Goal: Task Accomplishment & Management: Manage account settings

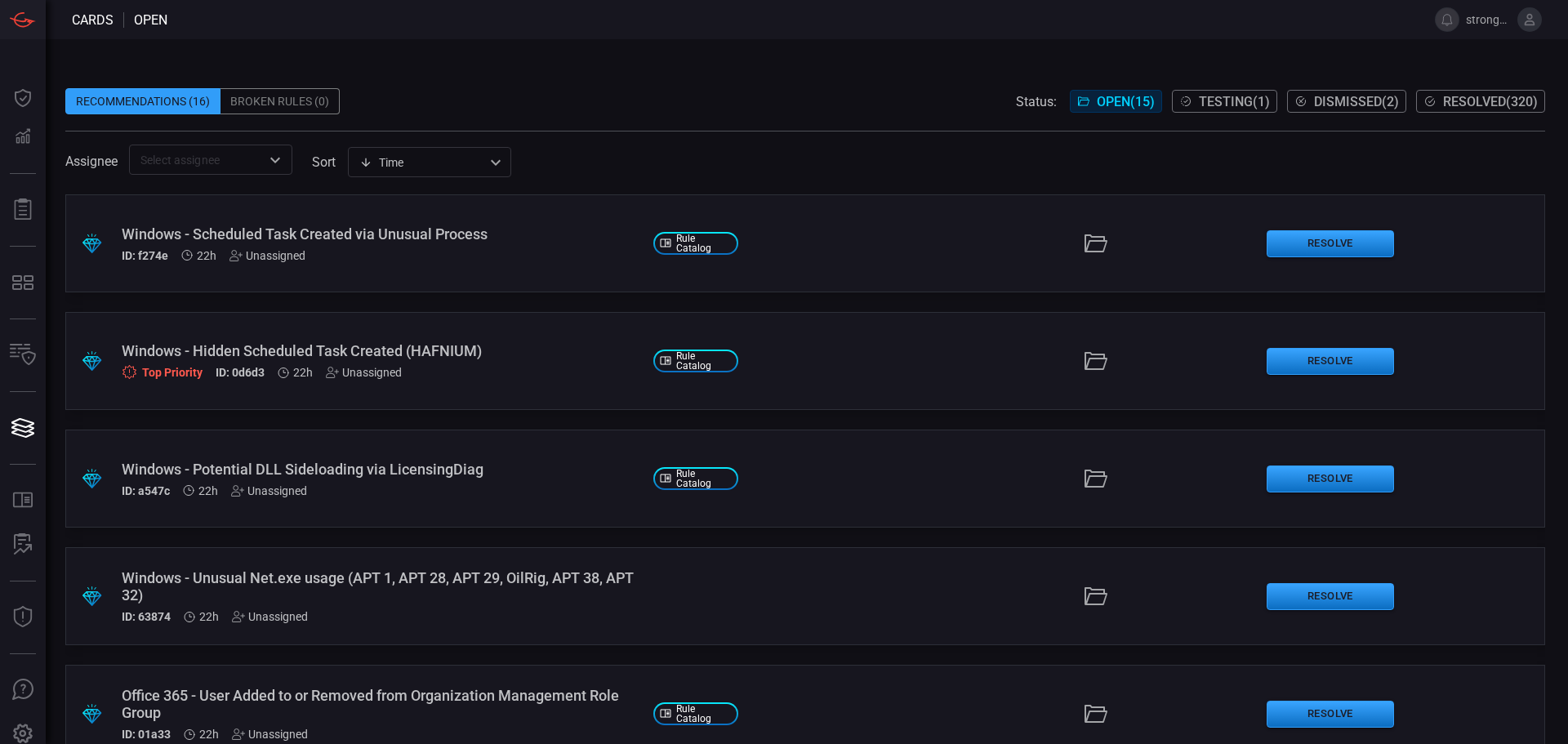
click at [1507, 16] on span "strongh2" at bounding box center [1488, 19] width 45 height 13
click at [1493, 22] on span "strongh2" at bounding box center [1488, 19] width 45 height 13
click at [1525, 19] on icon at bounding box center [1530, 19] width 15 height 15
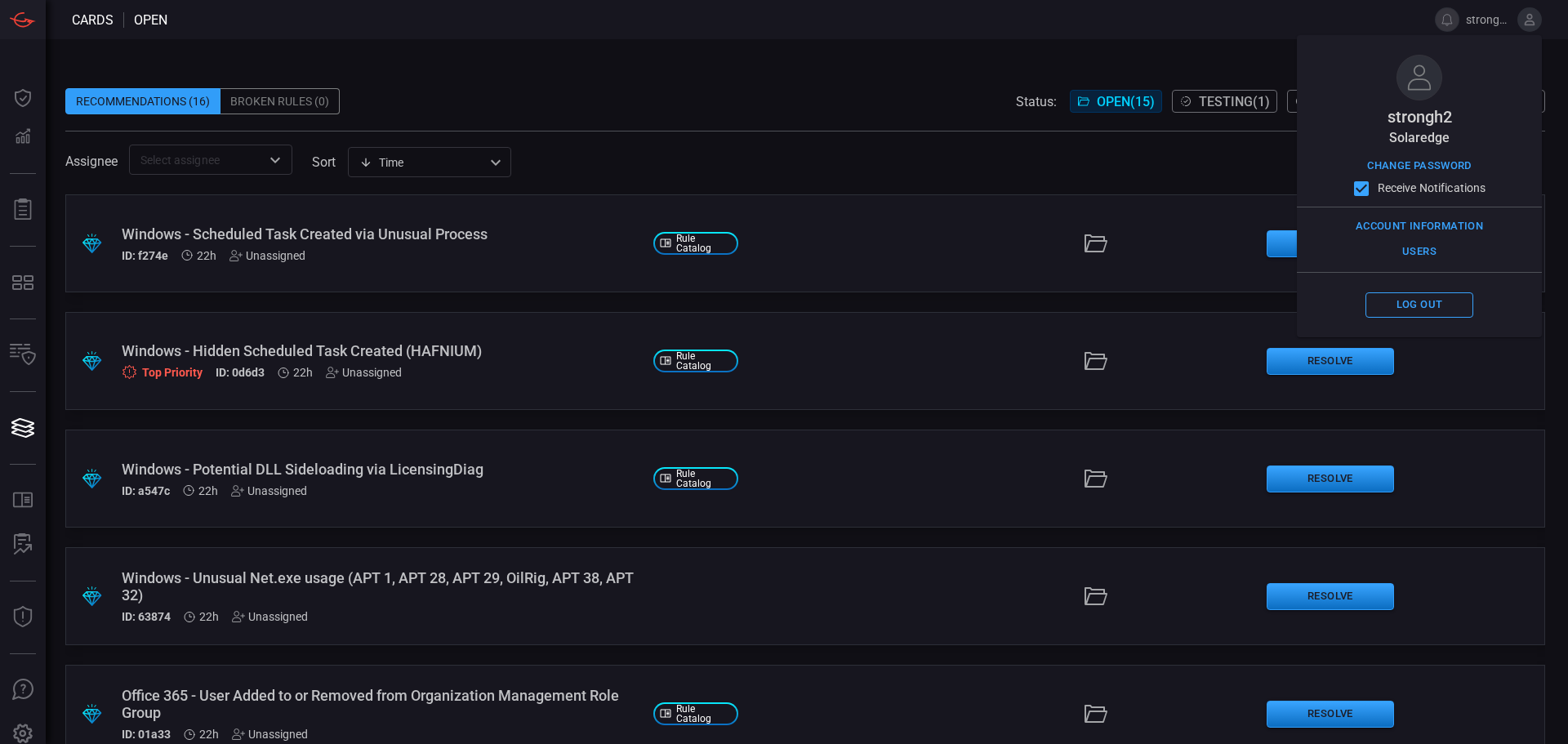
click at [1224, 56] on div "Recommendations (16) Broken Rules (0) Status: Open ( 15 ) Testing ( 1 ) Dismiss…" at bounding box center [807, 391] width 1522 height 705
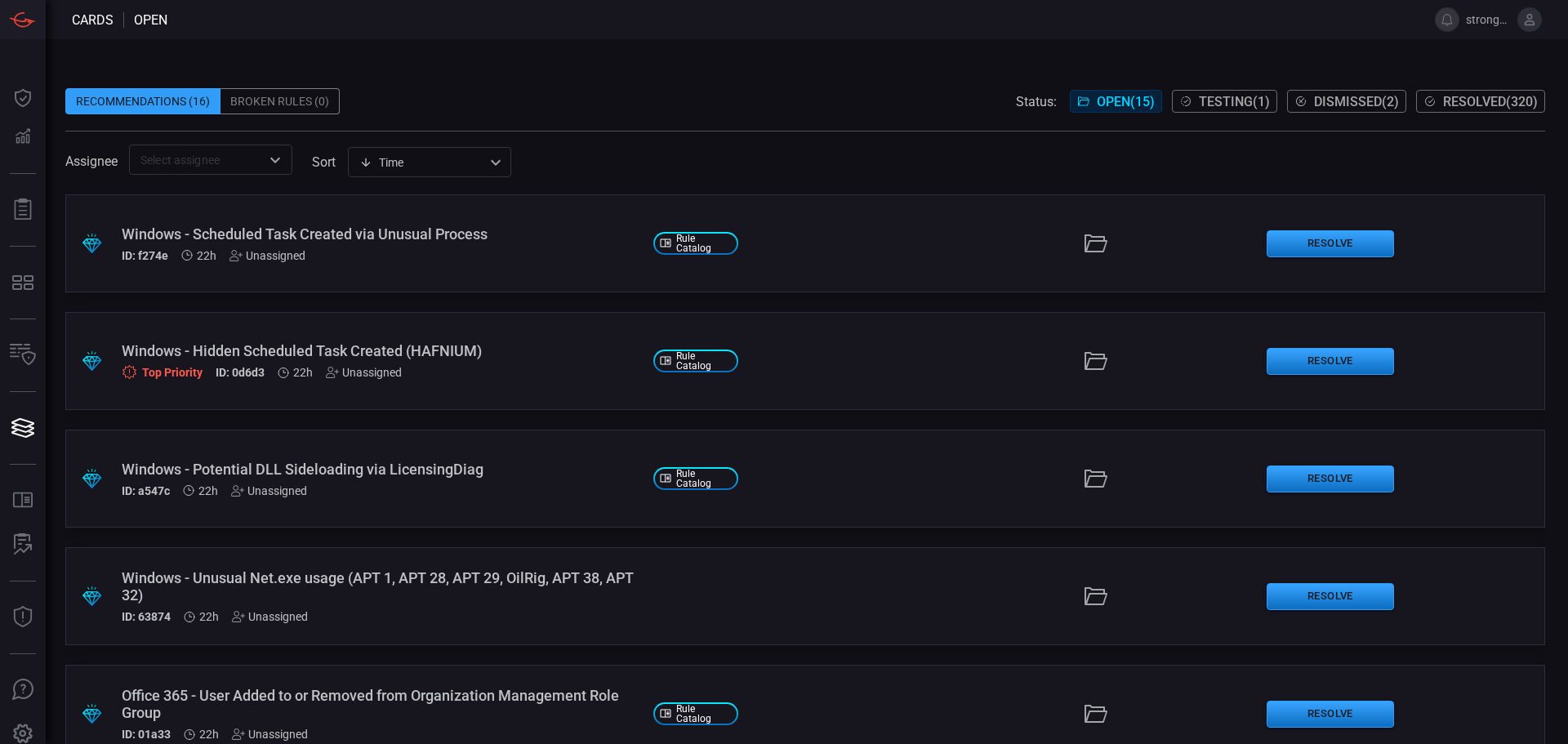
drag, startPoint x: 1040, startPoint y: 37, endPoint x: 1080, endPoint y: 37, distance: 40.0
click at [1039, 37] on span at bounding box center [791, 19] width 1248 height 39
click at [1510, 20] on span "strongh2" at bounding box center [1503, 19] width 76 height 25
click at [1525, 19] on icon at bounding box center [1530, 19] width 15 height 15
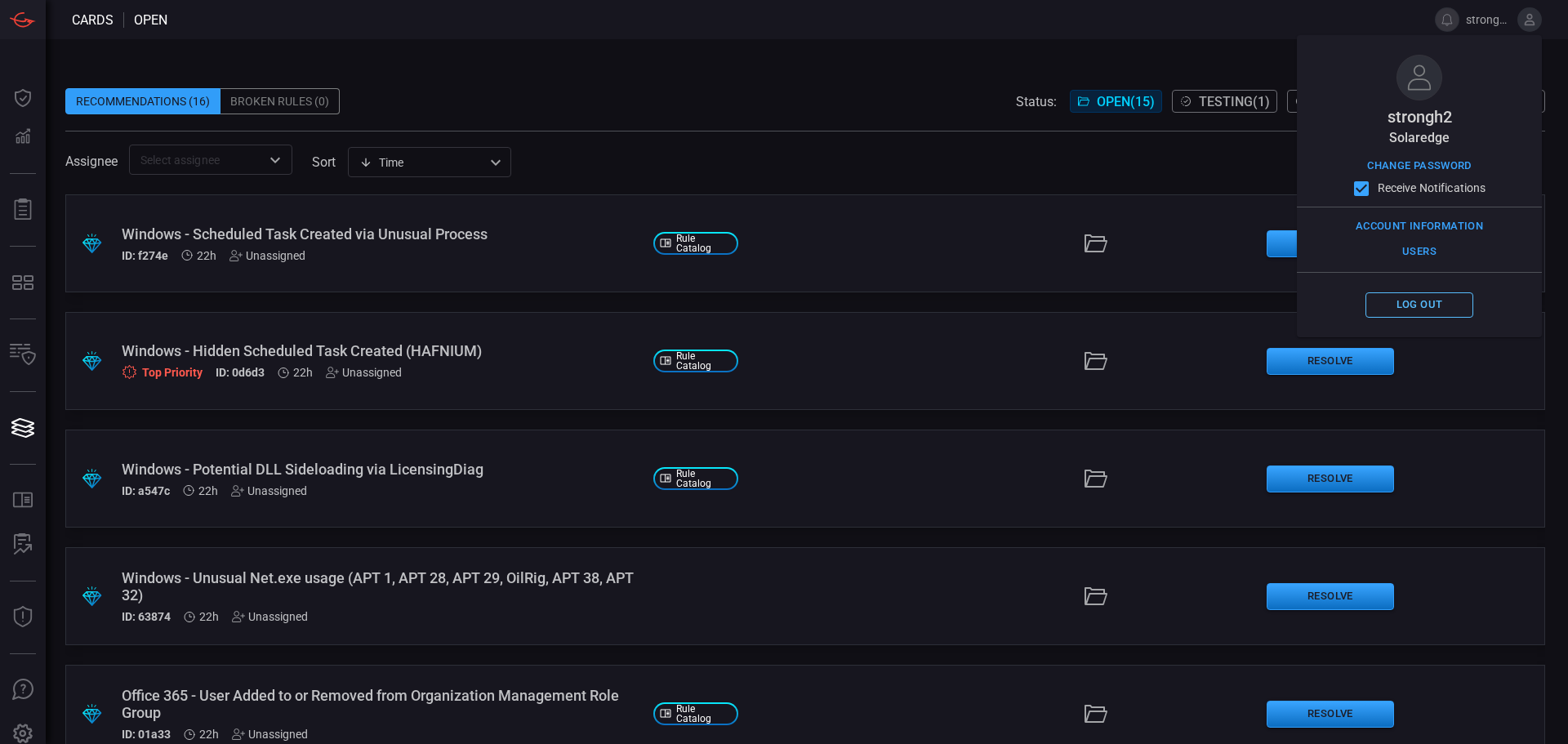
click at [1392, 296] on button "Log out" at bounding box center [1419, 305] width 108 height 26
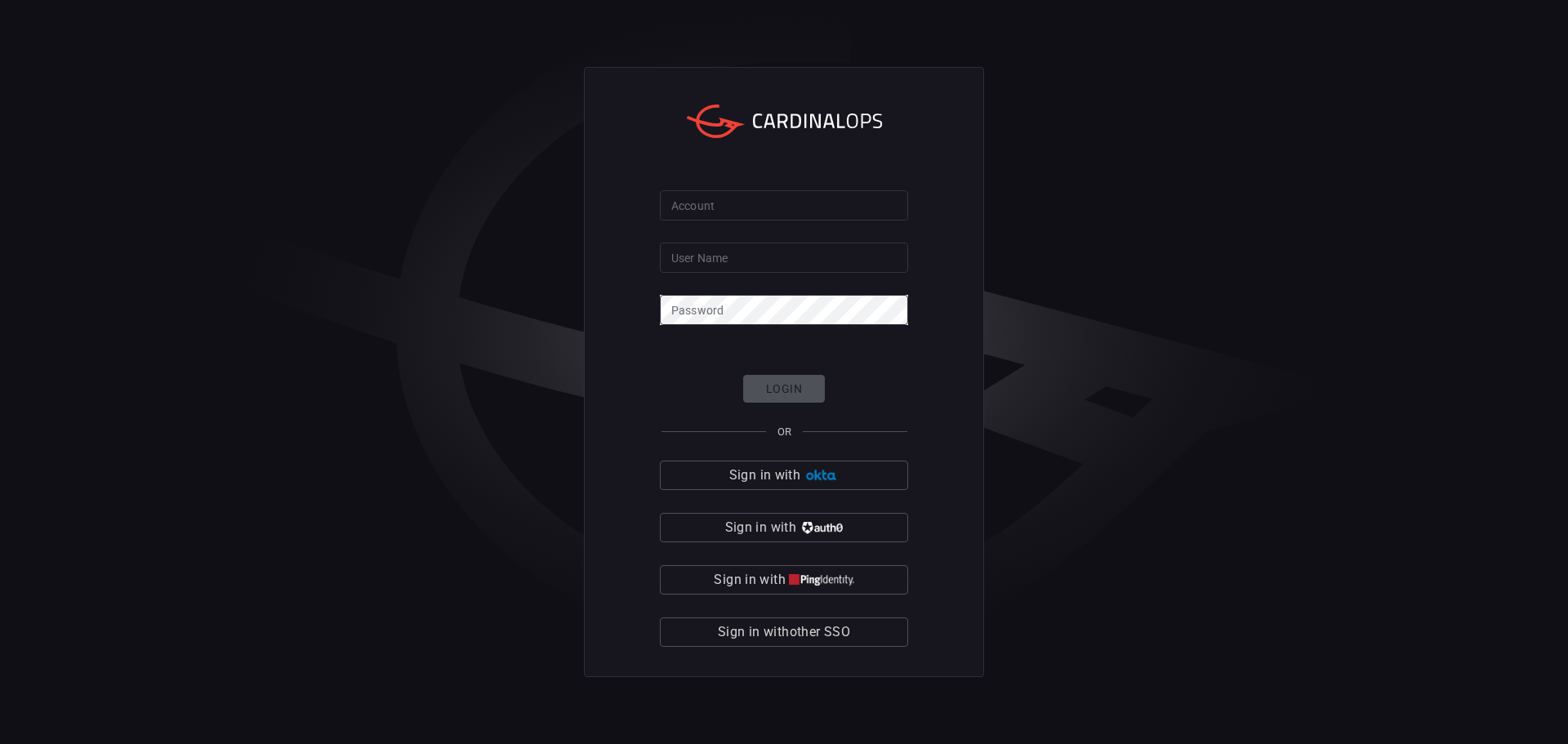
click at [759, 207] on input "Account" at bounding box center [784, 205] width 249 height 30
type input "solaredge"
type input "strongh1"
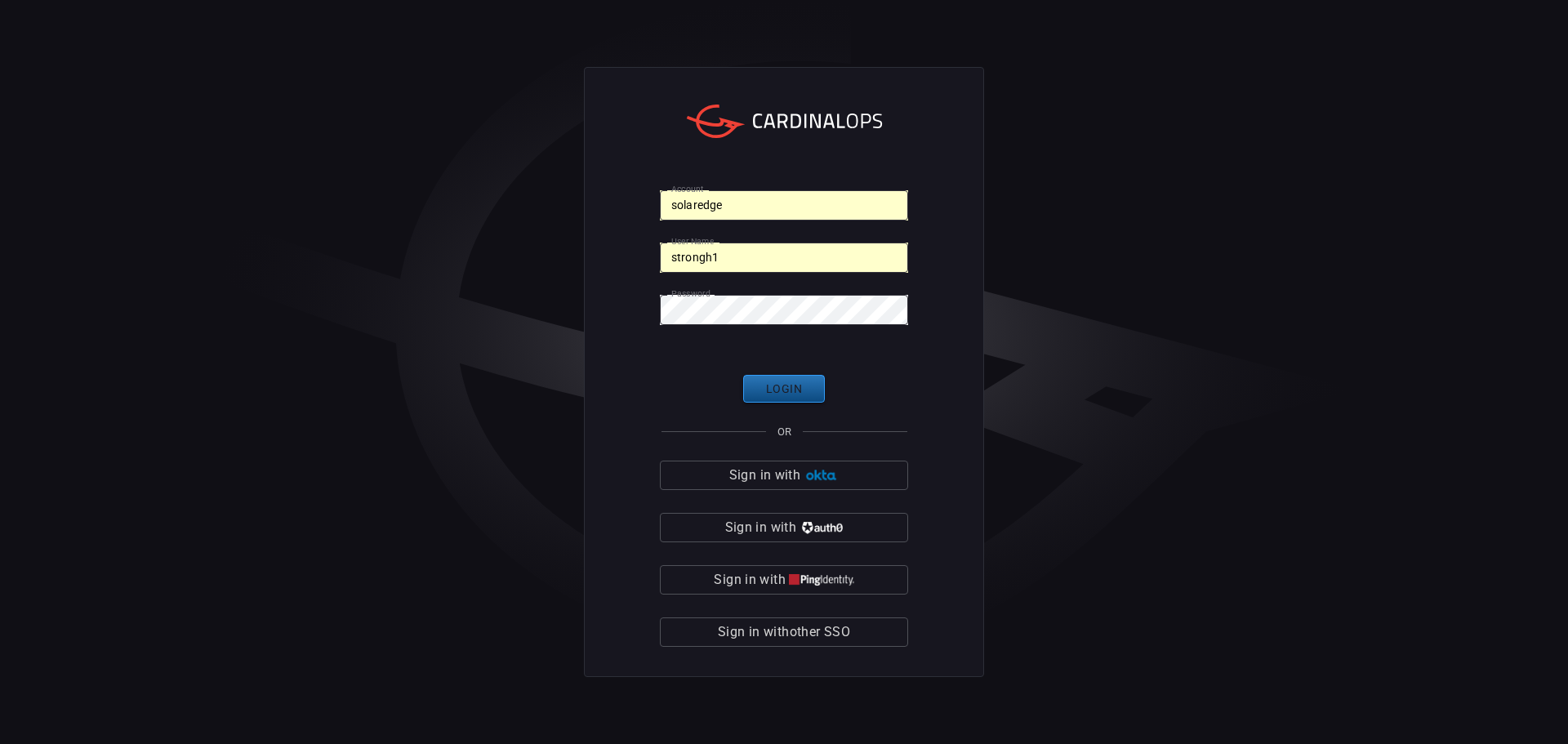
click at [794, 397] on button "Login" at bounding box center [783, 388] width 81 height 28
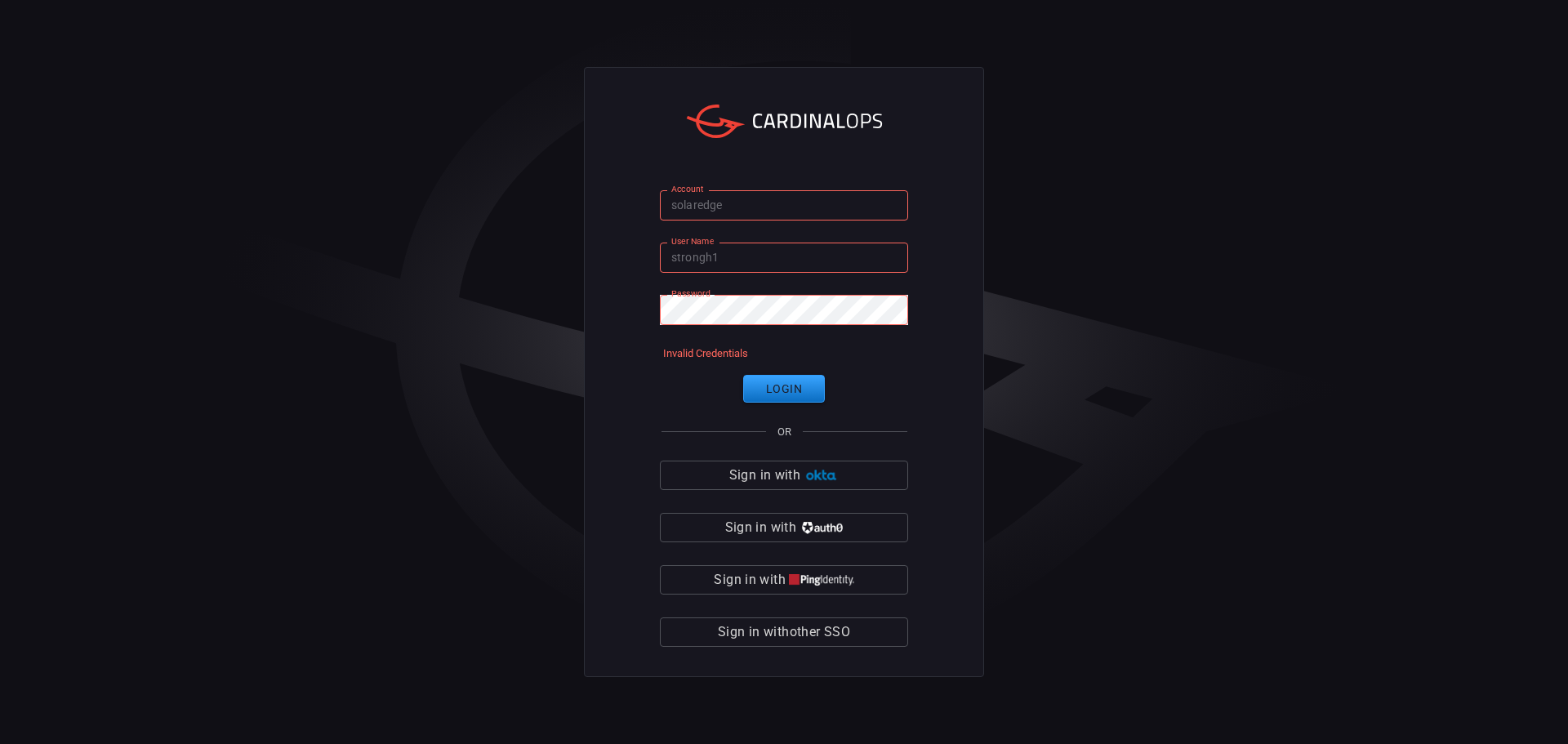
click at [749, 210] on input "solaredge" at bounding box center [784, 205] width 249 height 30
type input "strongh2"
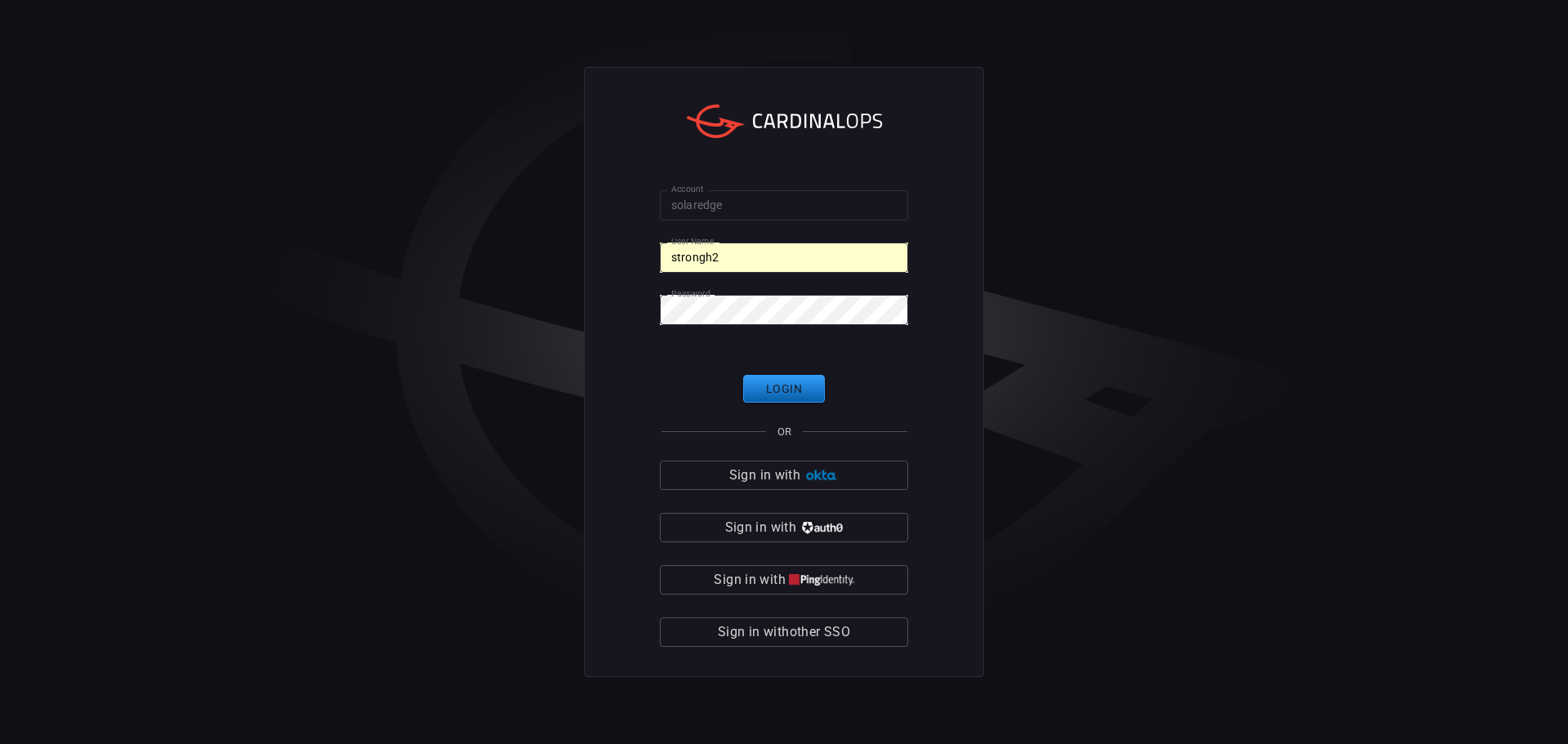
click at [779, 398] on button "Login" at bounding box center [783, 388] width 81 height 28
